Goal: Transaction & Acquisition: Purchase product/service

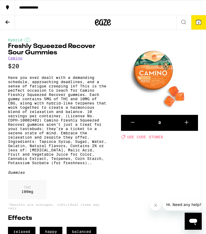
click at [6, 23] on icon at bounding box center [7, 22] width 6 height 6
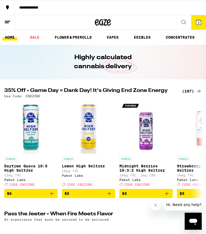
click at [183, 21] on icon at bounding box center [183, 22] width 6 height 6
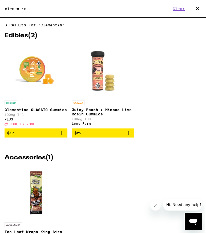
type input "clementin"
click at [49, 110] on p "Clementine CLASSIC Gummies" at bounding box center [36, 110] width 63 height 4
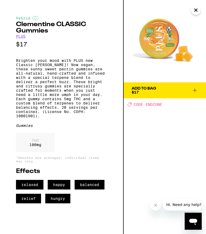
click at [69, 92] on p "Brighten your mood with PLUS new Classic Clementine Gummies! Now vegan, these s…" at bounding box center [61, 88] width 91 height 60
